Goal: Task Accomplishment & Management: Use online tool/utility

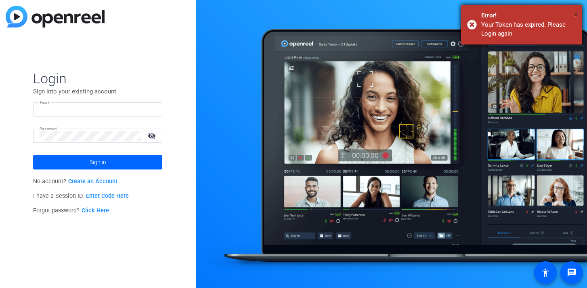
type input "laurenw@localindustries.com"
click at [575, 13] on span "×" at bounding box center [576, 15] width 4 height 10
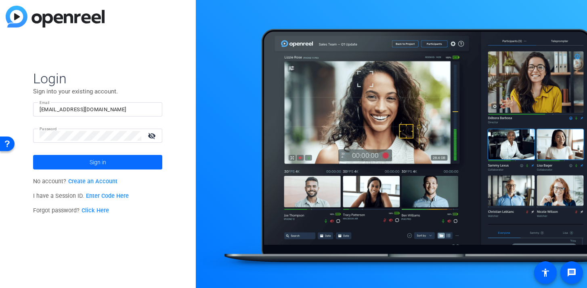
click at [85, 163] on span at bounding box center [97, 161] width 129 height 19
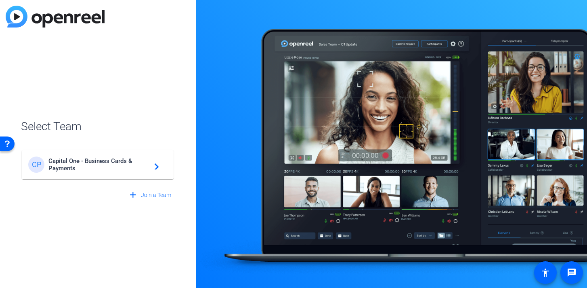
click at [123, 168] on span "Capital One - Business Cards & Payments" at bounding box center [98, 164] width 101 height 15
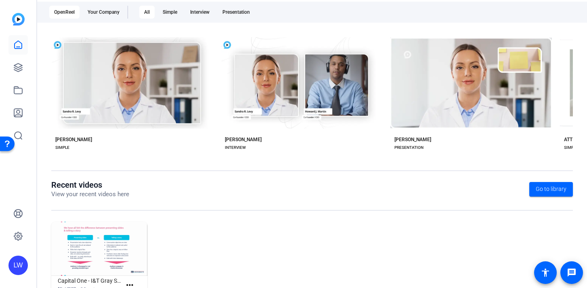
scroll to position [142, 0]
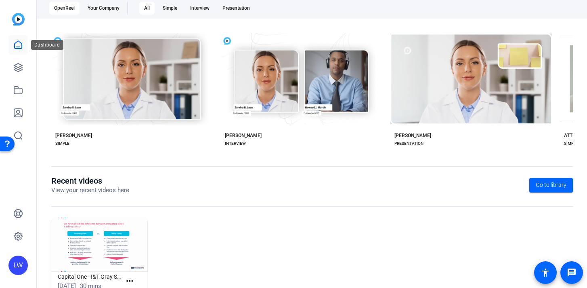
click at [17, 44] on icon at bounding box center [18, 45] width 10 height 10
click at [18, 66] on icon at bounding box center [18, 68] width 10 height 10
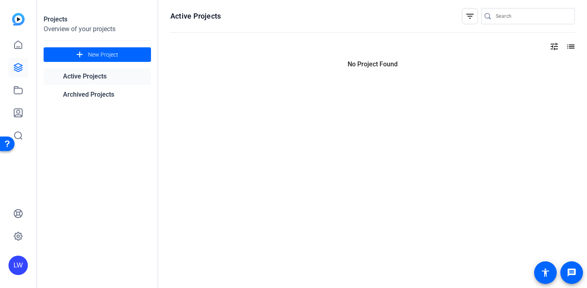
scroll to position [0, 0]
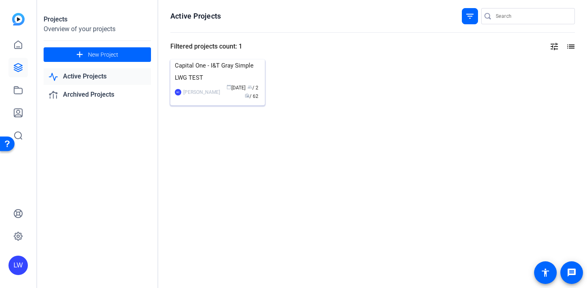
click at [218, 84] on div "Capital One - I&T Gray Simple LWG TEST" at bounding box center [218, 71] width 86 height 24
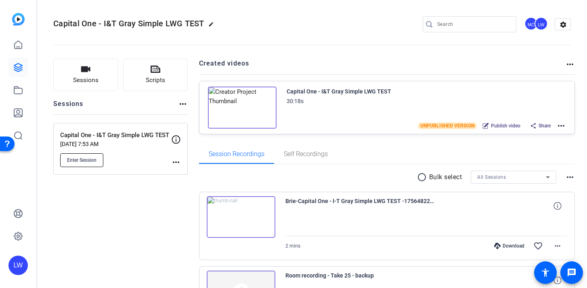
click at [90, 162] on span "Enter Session" at bounding box center [81, 160] width 29 height 6
click at [90, 159] on span "Enter Session" at bounding box center [81, 160] width 29 height 6
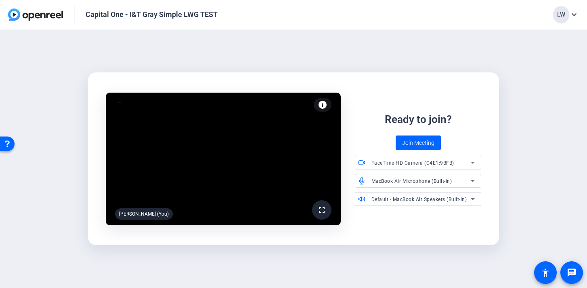
click at [416, 144] on span "Join Meeting" at bounding box center [418, 143] width 32 height 8
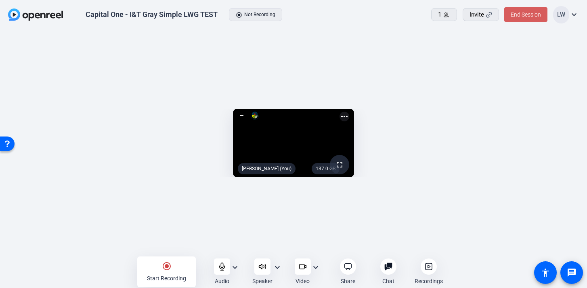
click at [521, 13] on span "End Session" at bounding box center [526, 14] width 30 height 6
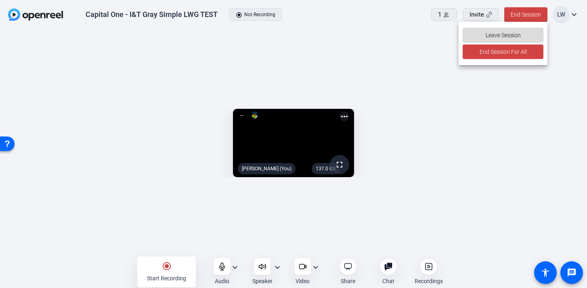
click at [500, 37] on span "Leave Session" at bounding box center [502, 34] width 35 height 15
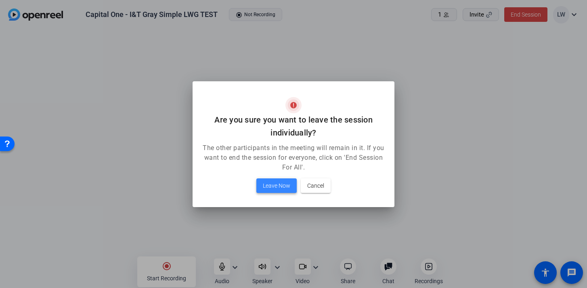
click at [273, 181] on span "Leave Now" at bounding box center [276, 185] width 27 height 10
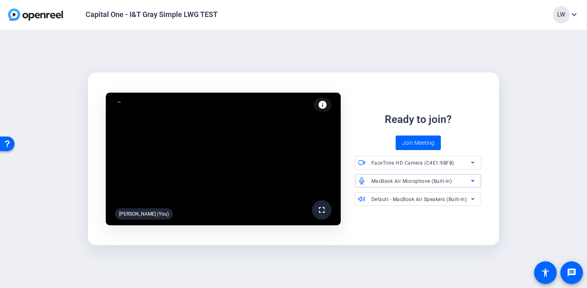
click at [419, 183] on span "MacBook Air Microphone (Built-in)" at bounding box center [411, 181] width 81 height 6
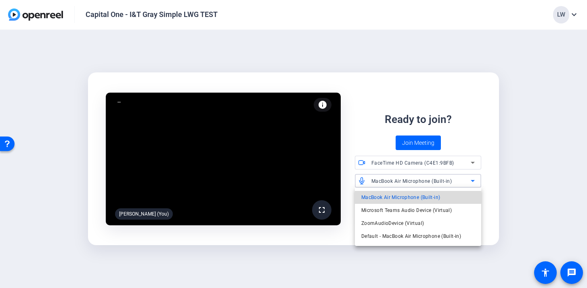
click at [404, 197] on span "MacBook Air Microphone (Built-in)" at bounding box center [400, 197] width 79 height 10
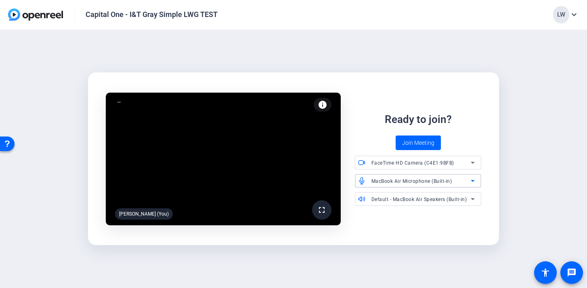
click at [472, 181] on icon at bounding box center [473, 181] width 4 height 2
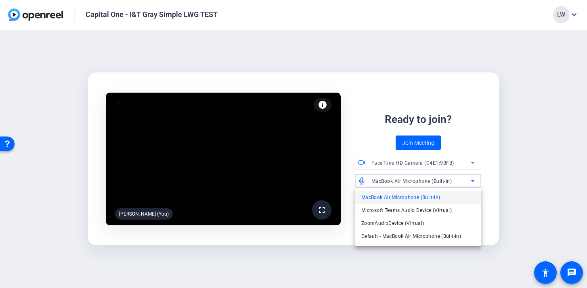
click at [472, 181] on div at bounding box center [293, 144] width 587 height 288
